Goal: Transaction & Acquisition: Subscribe to service/newsletter

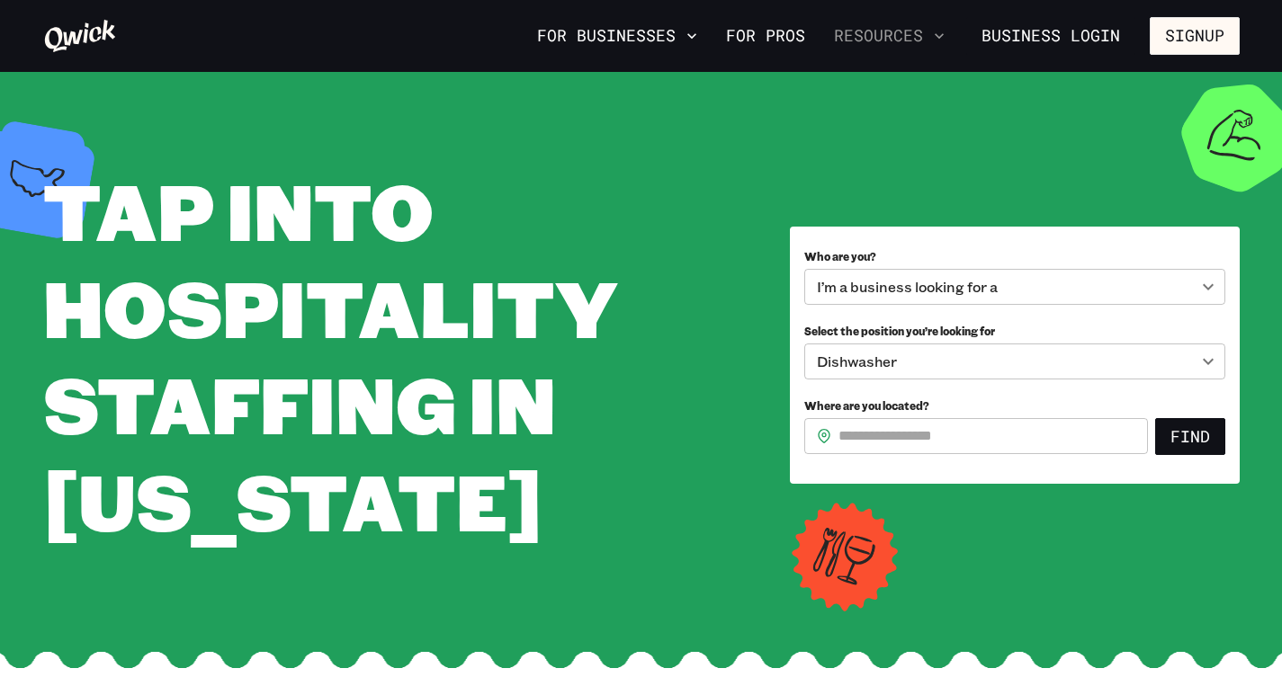
click at [924, 43] on button "Resources" at bounding box center [889, 36] width 125 height 31
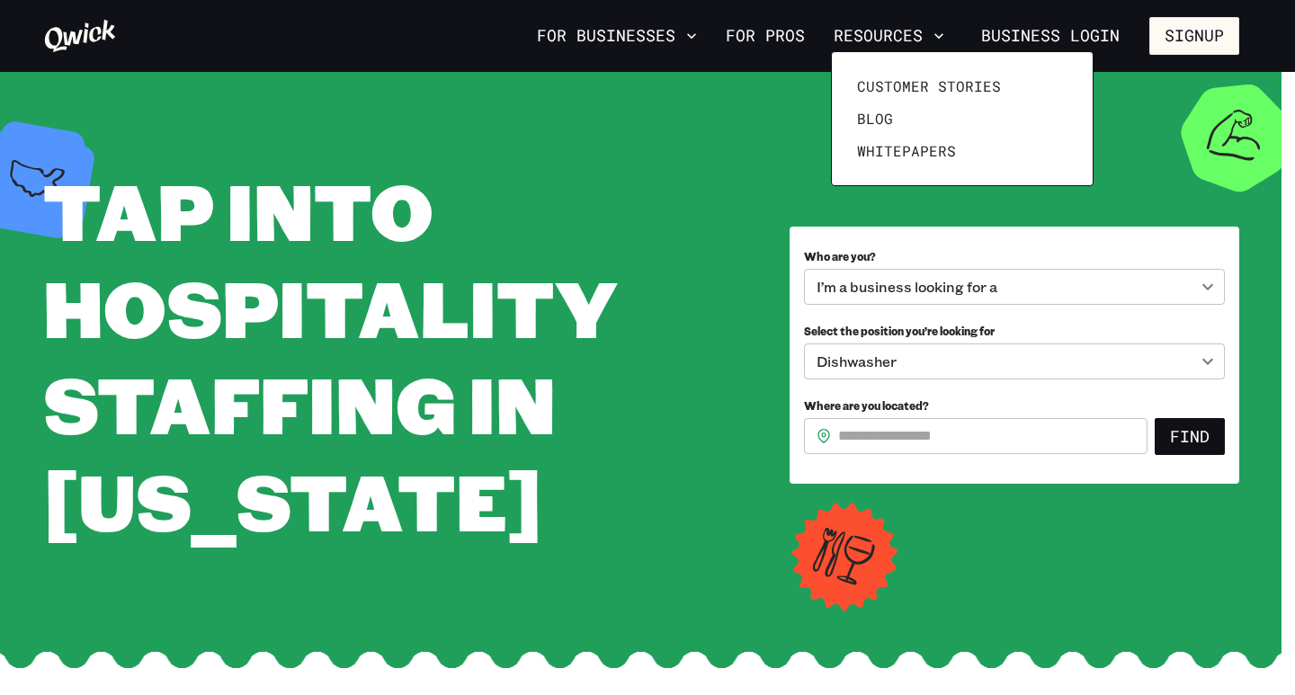
click at [690, 210] on div at bounding box center [647, 347] width 1295 height 695
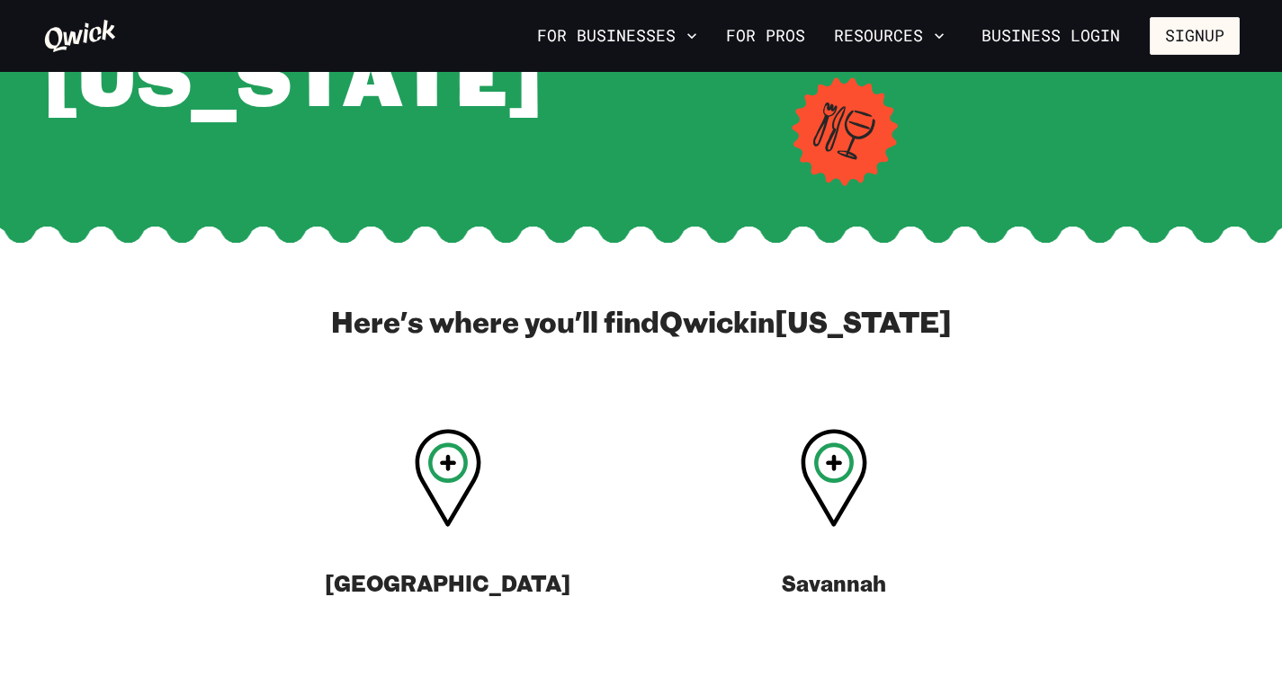
scroll to position [546, 0]
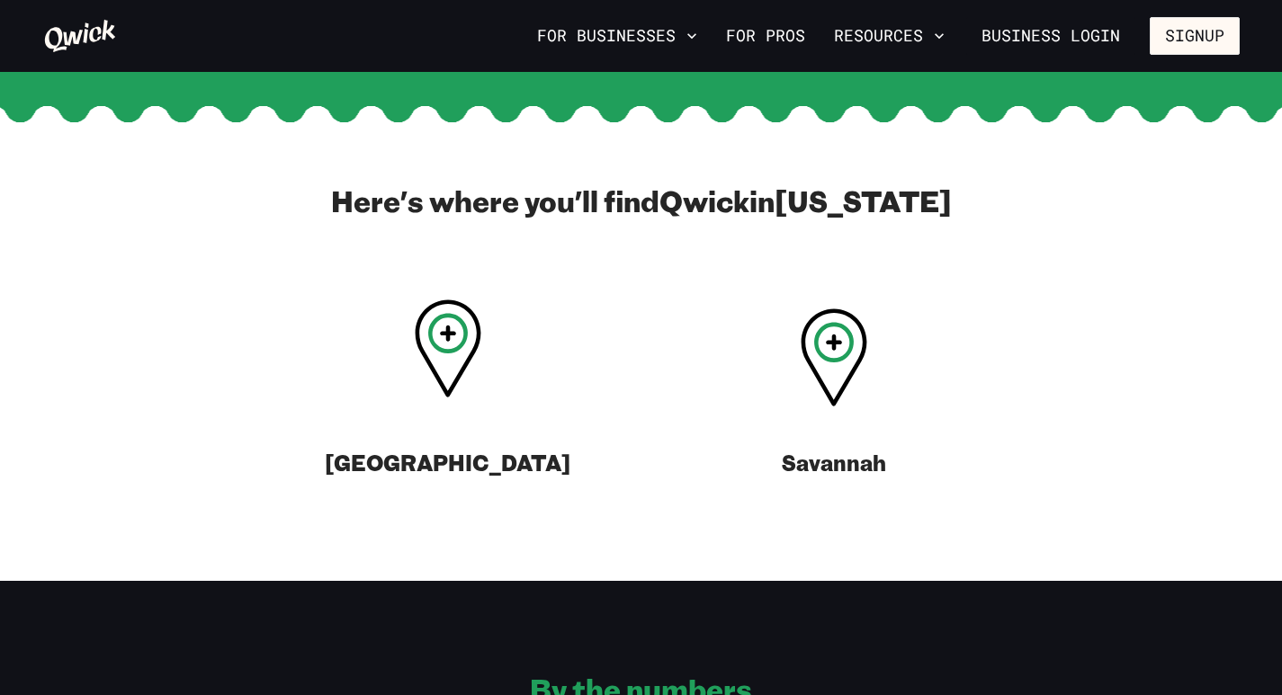
click at [448, 362] on icon at bounding box center [448, 349] width 67 height 98
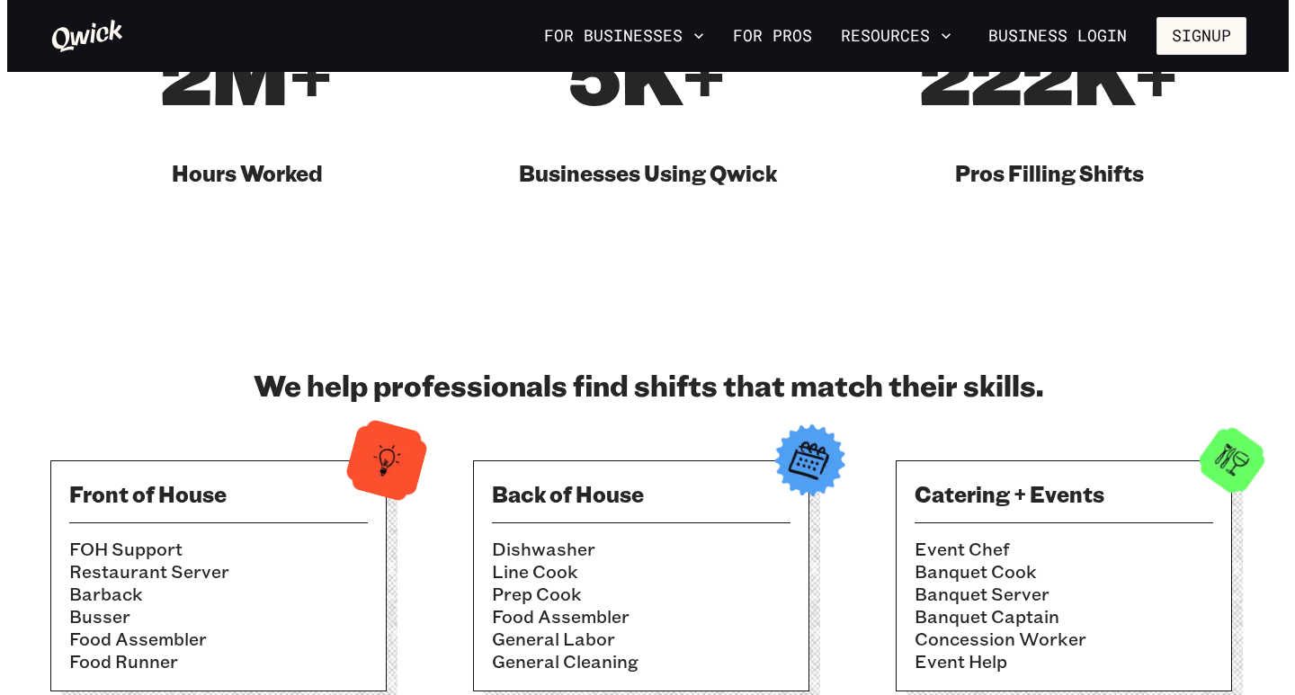
scroll to position [1259, 0]
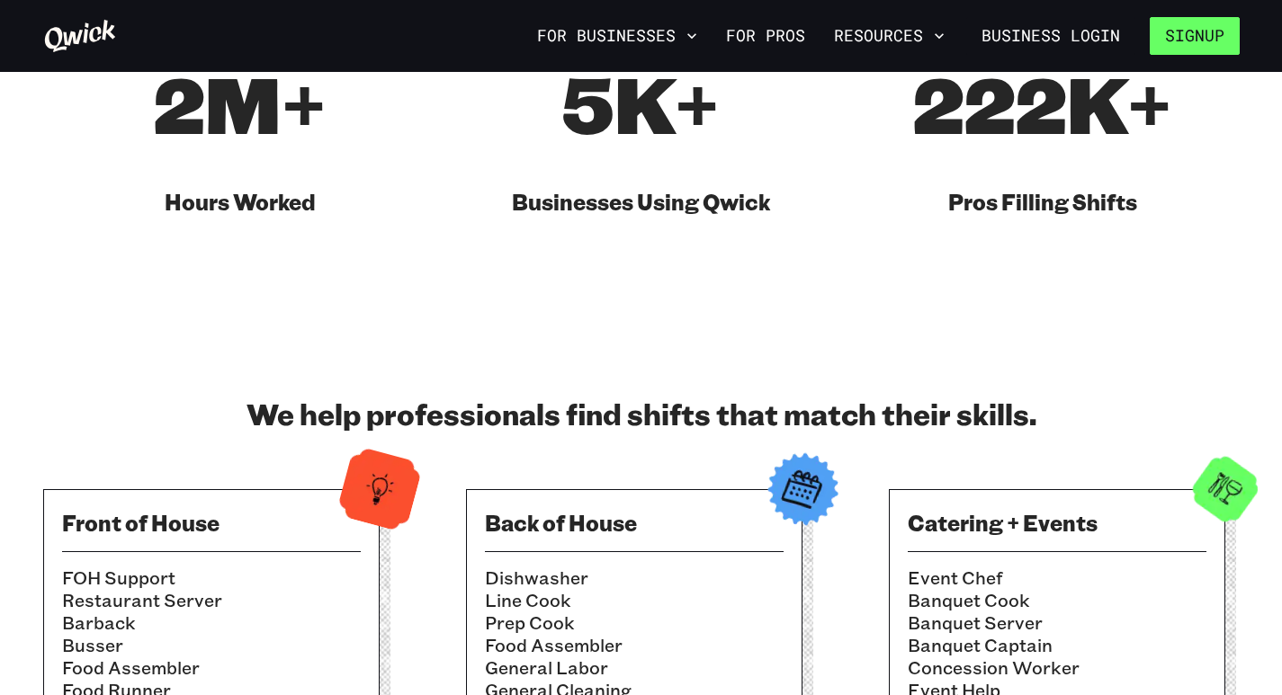
click at [1195, 47] on button "Signup" at bounding box center [1194, 36] width 90 height 38
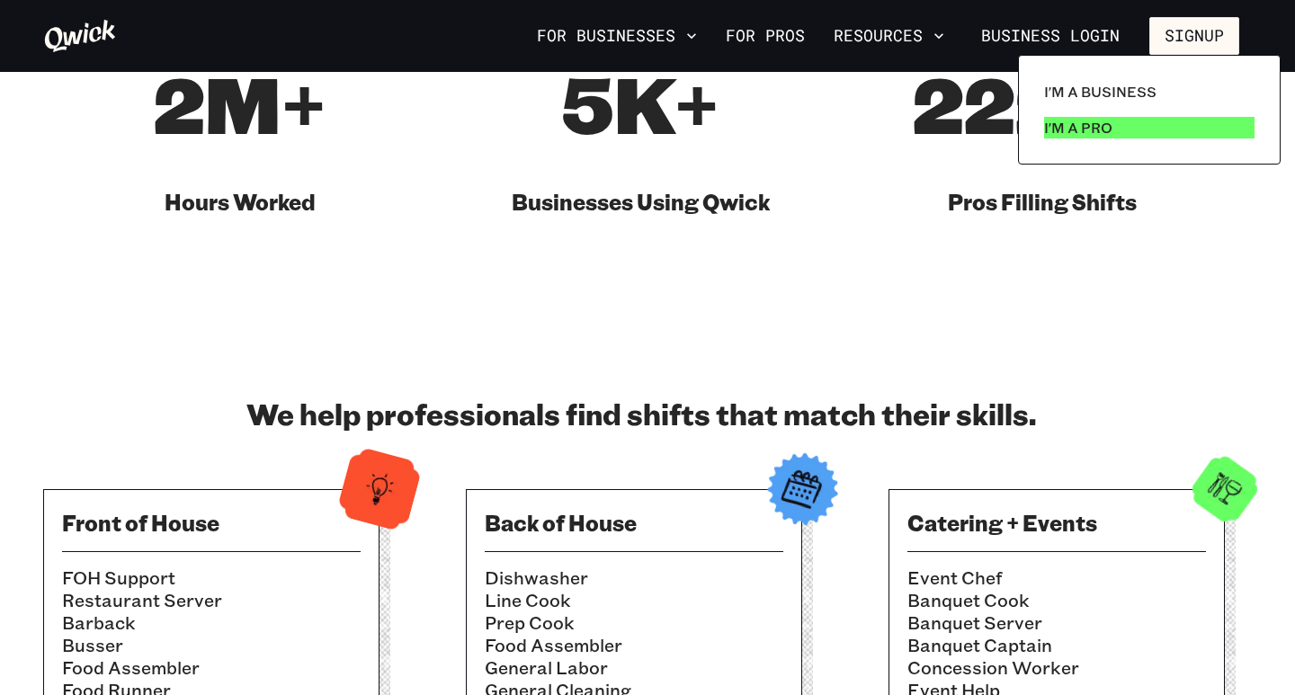
click at [1126, 127] on link "I'm a Pro" at bounding box center [1149, 128] width 225 height 36
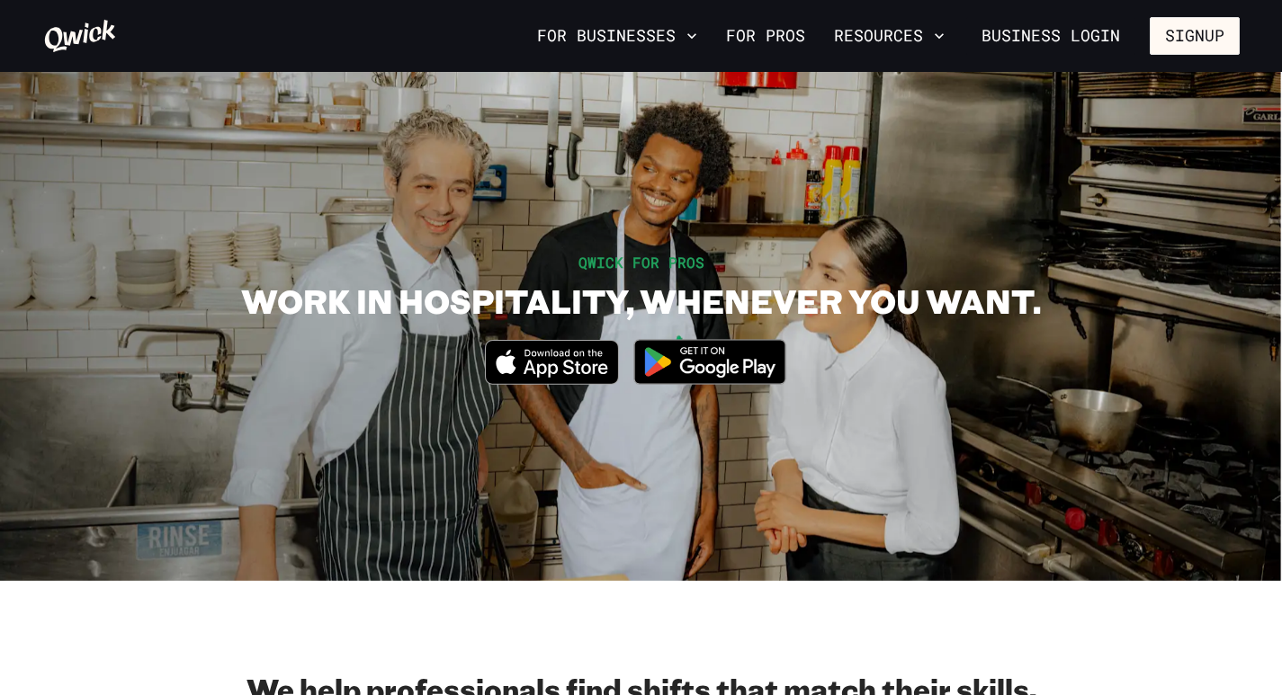
click at [714, 362] on img at bounding box center [709, 361] width 174 height 67
